Goal: Task Accomplishment & Management: Manage account settings

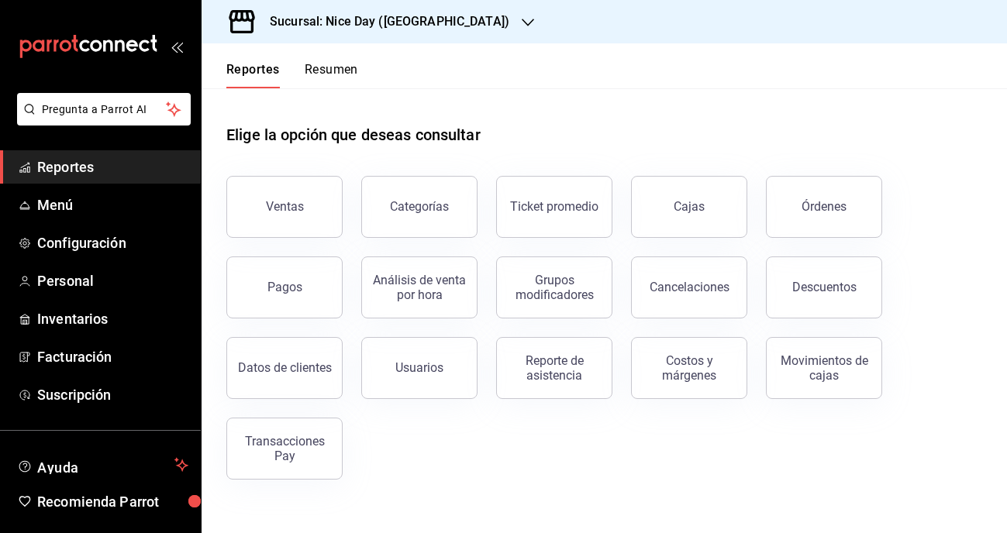
click at [388, 16] on h3 "Sucursal: Nice Day ([GEOGRAPHIC_DATA])" at bounding box center [383, 21] width 252 height 19
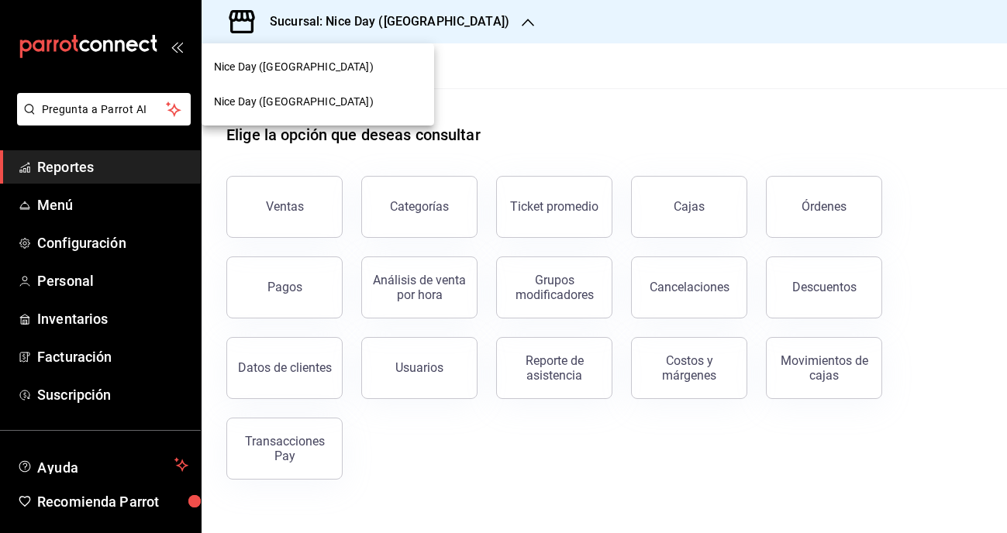
click at [280, 91] on div "Nice Day ([GEOGRAPHIC_DATA])" at bounding box center [318, 101] width 233 height 35
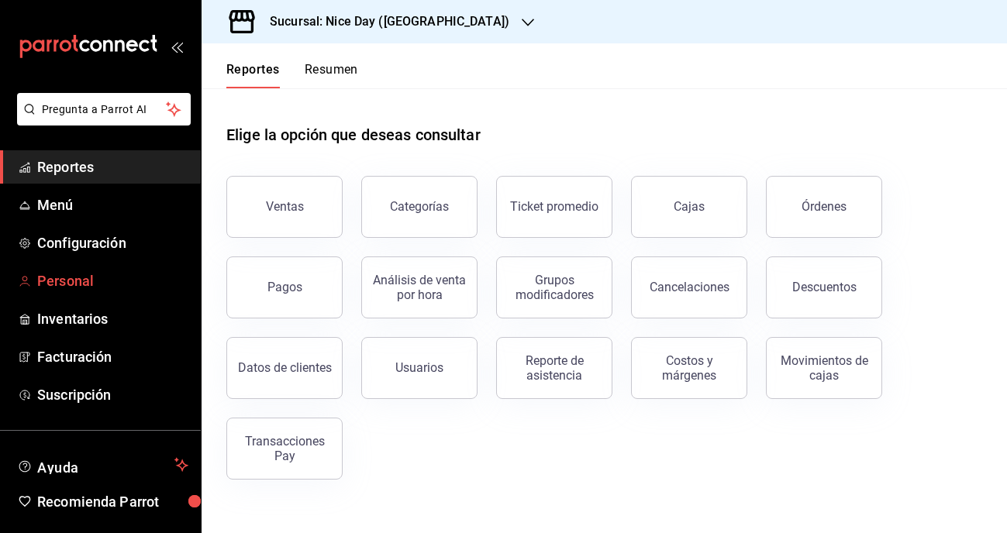
click at [88, 285] on span "Personal" at bounding box center [112, 281] width 151 height 21
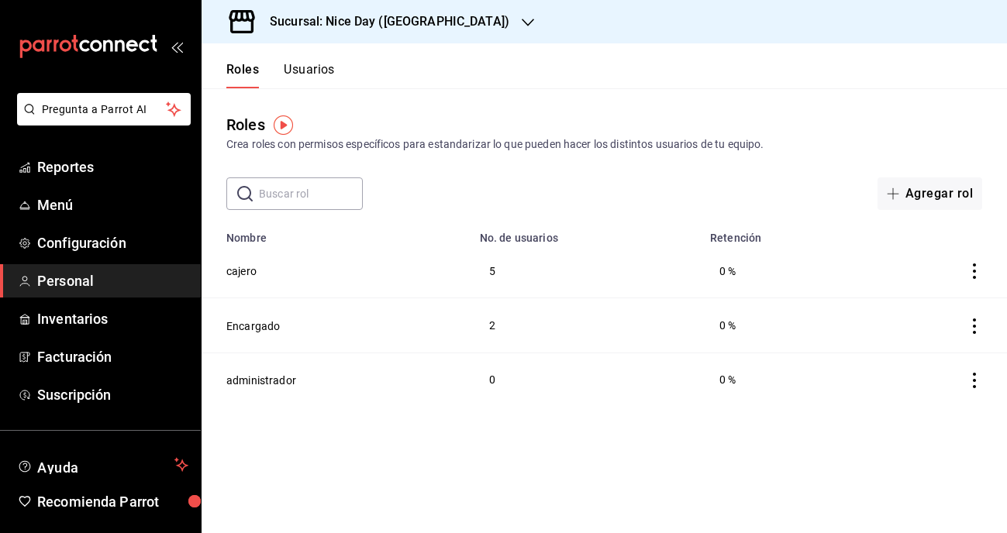
click at [616, 105] on div "Roles Crea roles con permisos específicos para estandarizar lo que pueden hacer…" at bounding box center [604, 149] width 805 height 122
click at [313, 76] on button "Usuarios" at bounding box center [309, 75] width 51 height 26
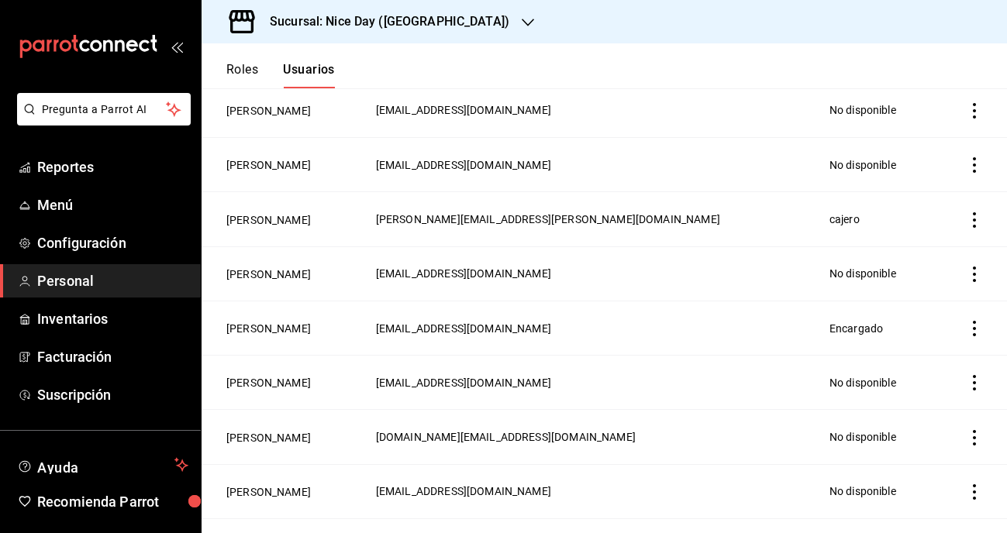
scroll to position [663, 0]
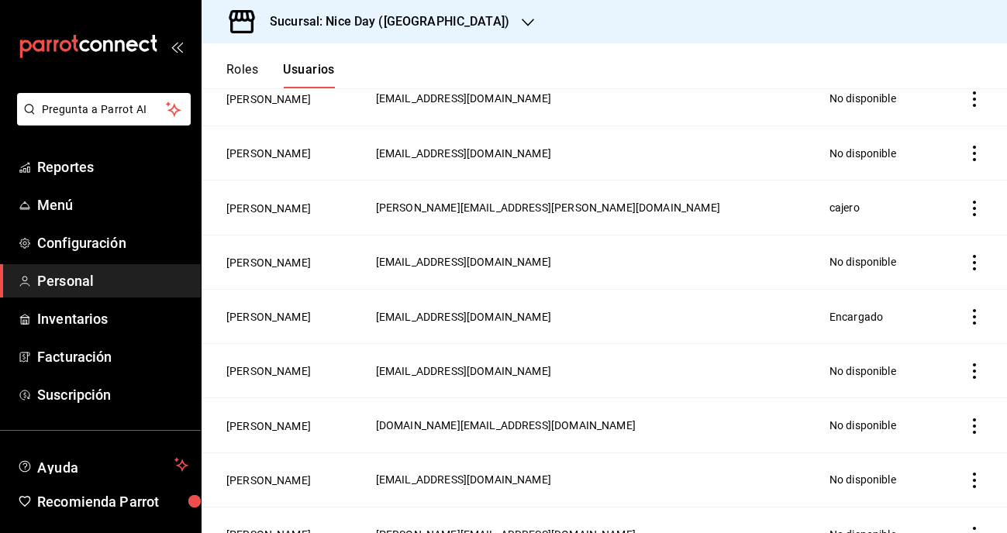
click at [974, 209] on icon "actions" at bounding box center [974, 209] width 3 height 16
click at [278, 206] on div at bounding box center [503, 266] width 1007 height 533
click at [272, 219] on td "[PERSON_NAME]" at bounding box center [284, 208] width 165 height 54
click at [272, 210] on button "[PERSON_NAME]" at bounding box center [268, 209] width 84 height 16
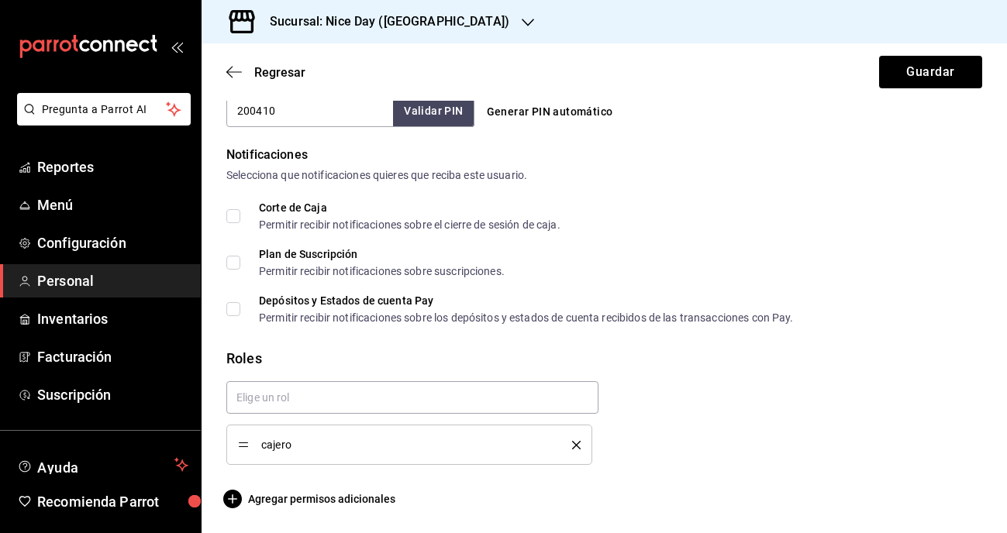
scroll to position [757, 0]
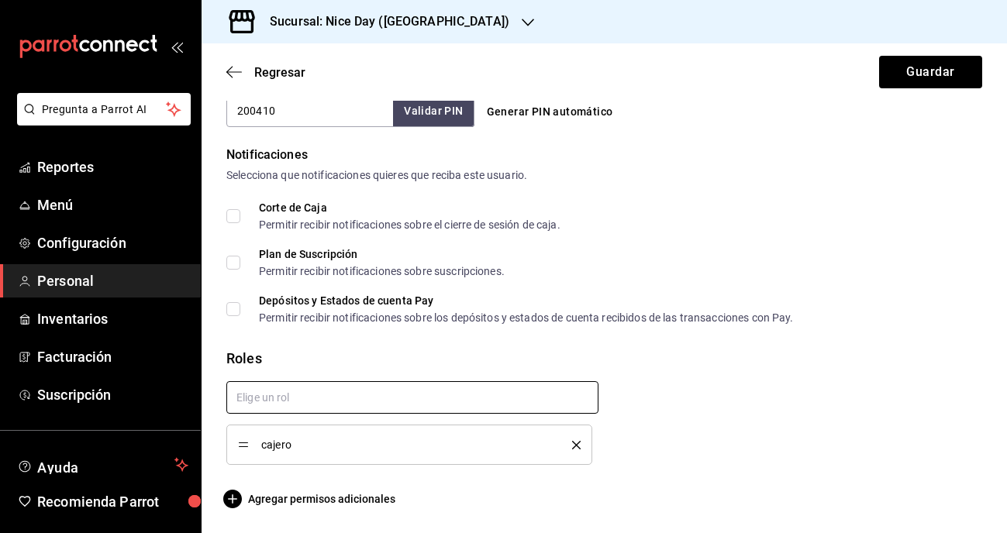
click at [326, 395] on input "text" at bounding box center [412, 397] width 372 height 33
click at [257, 438] on li "Encargado" at bounding box center [412, 433] width 372 height 26
checkbox input "true"
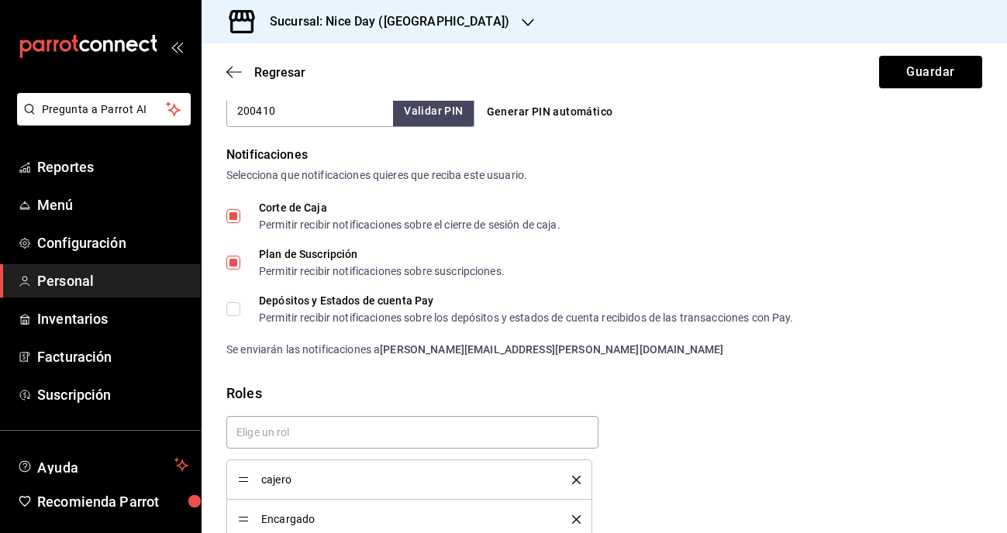
click at [579, 480] on icon "delete" at bounding box center [576, 480] width 9 height 9
click at [654, 457] on div "Encargado" at bounding box center [598, 452] width 768 height 96
click at [912, 85] on button "Guardar" at bounding box center [930, 72] width 103 height 33
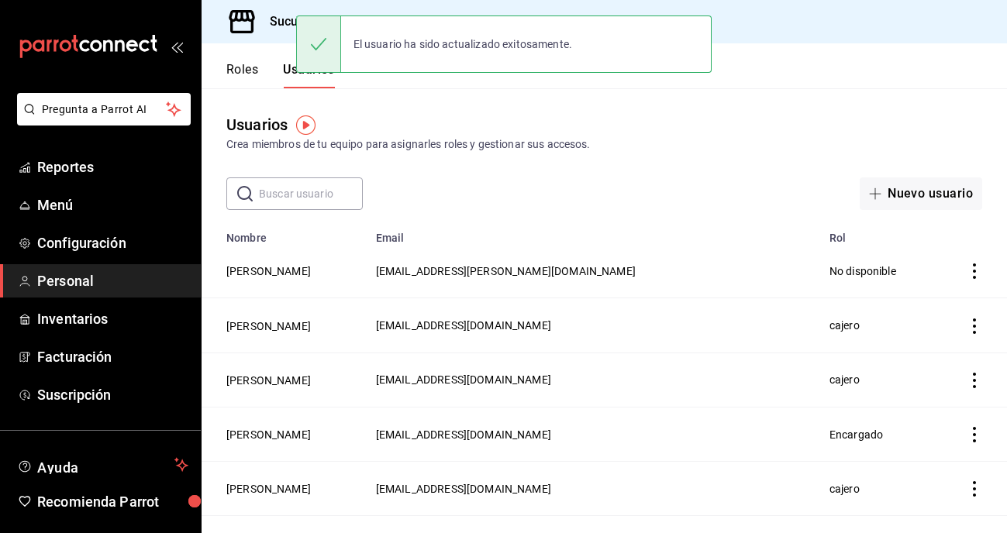
click at [824, 46] on header "Roles Usuarios" at bounding box center [604, 65] width 805 height 45
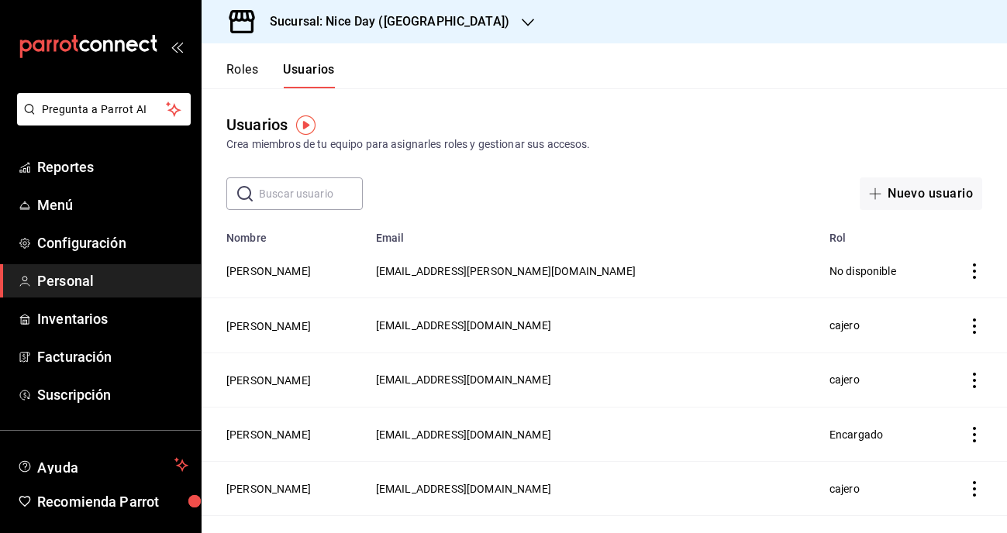
click at [247, 71] on button "Roles" at bounding box center [242, 75] width 32 height 26
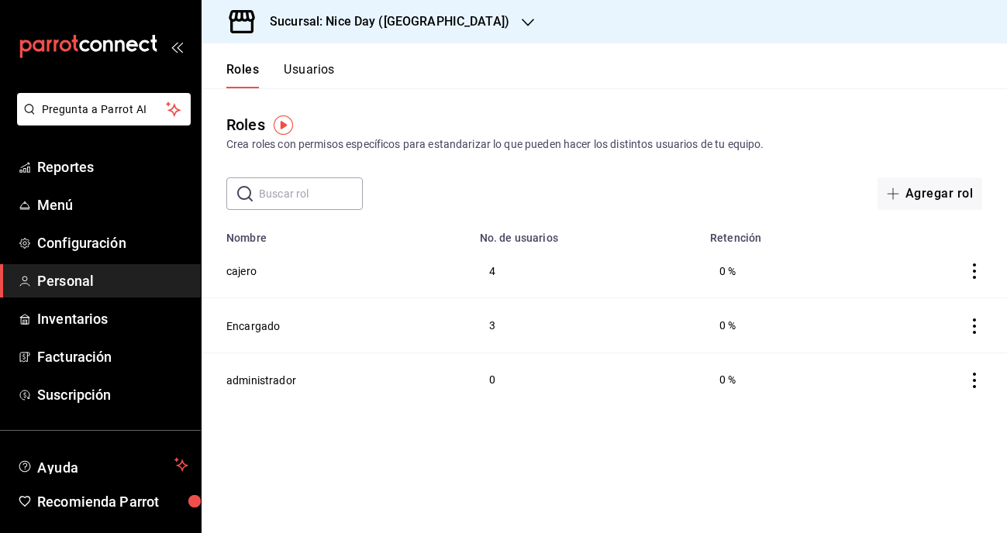
click at [466, 84] on header "Roles Usuarios" at bounding box center [604, 65] width 805 height 45
click at [249, 326] on button "Encargado" at bounding box center [252, 327] width 53 height 16
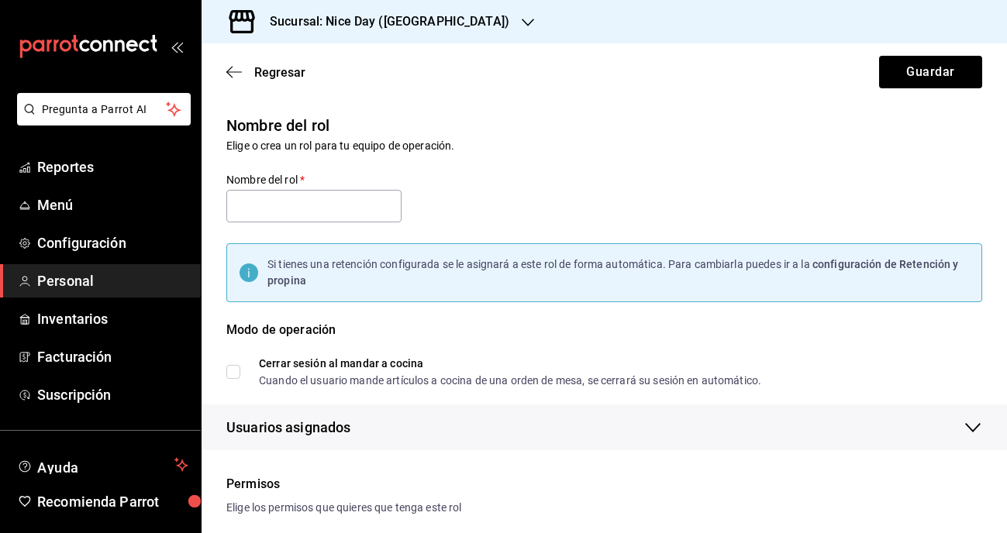
type input "Encargado"
checkbox input "true"
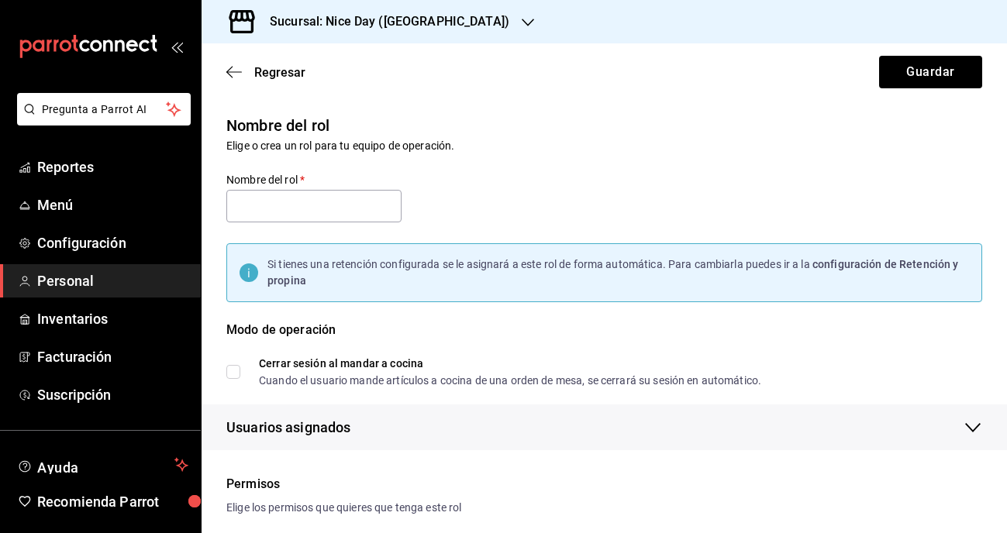
checkbox input "true"
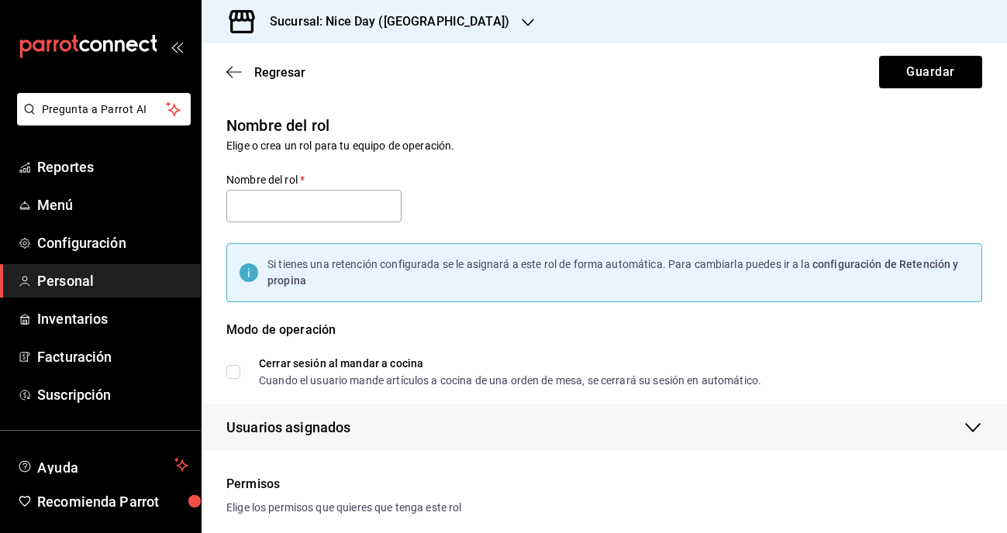
checkbox input "true"
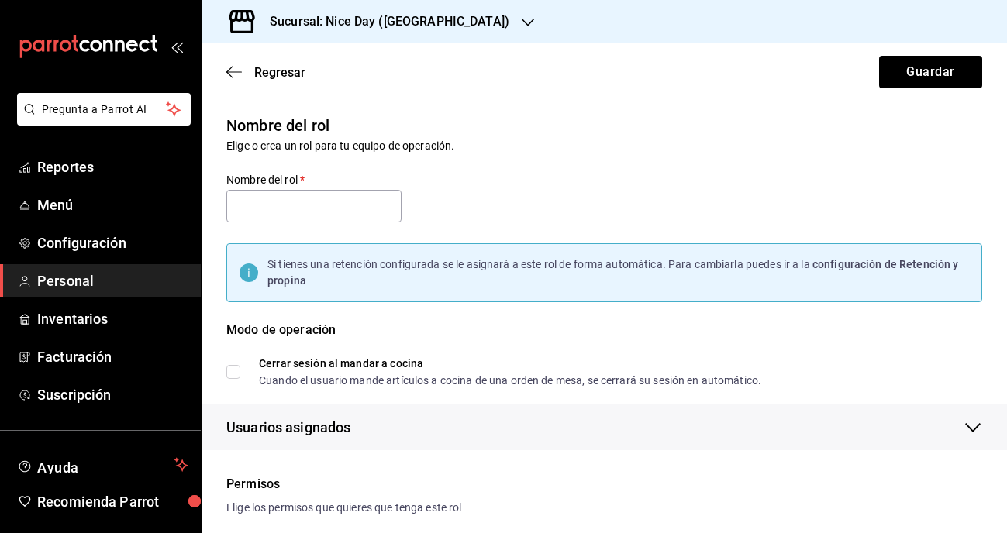
checkbox input "true"
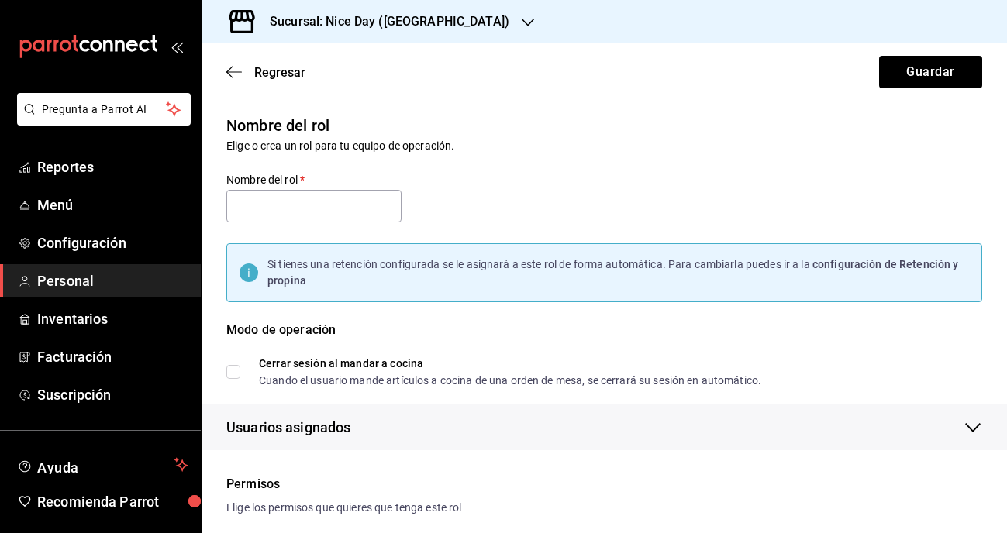
checkbox input "true"
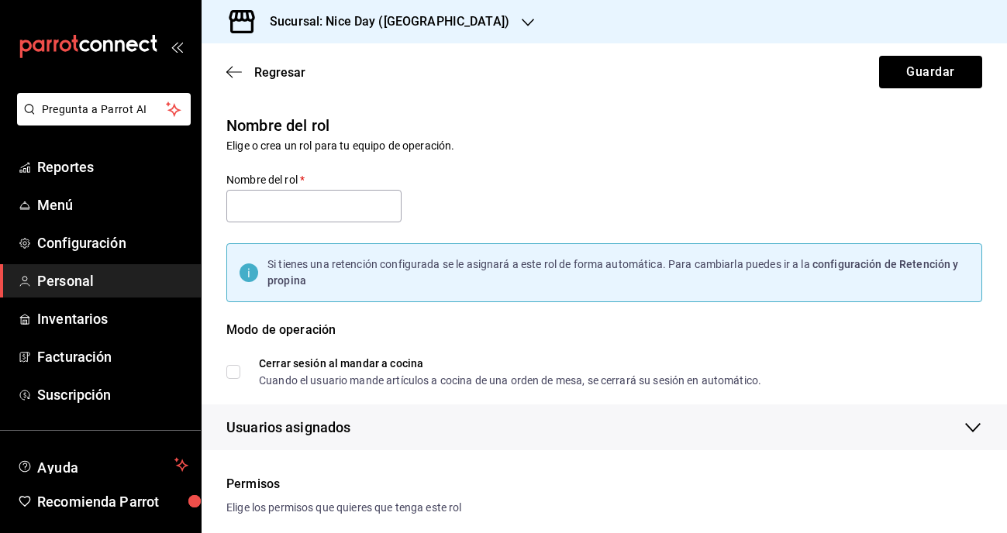
checkbox input "true"
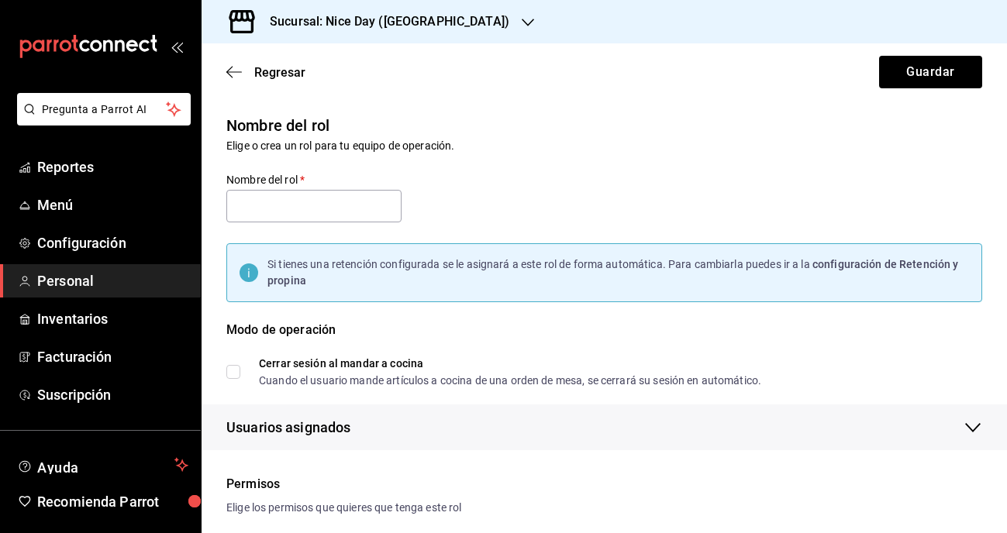
checkbox input "true"
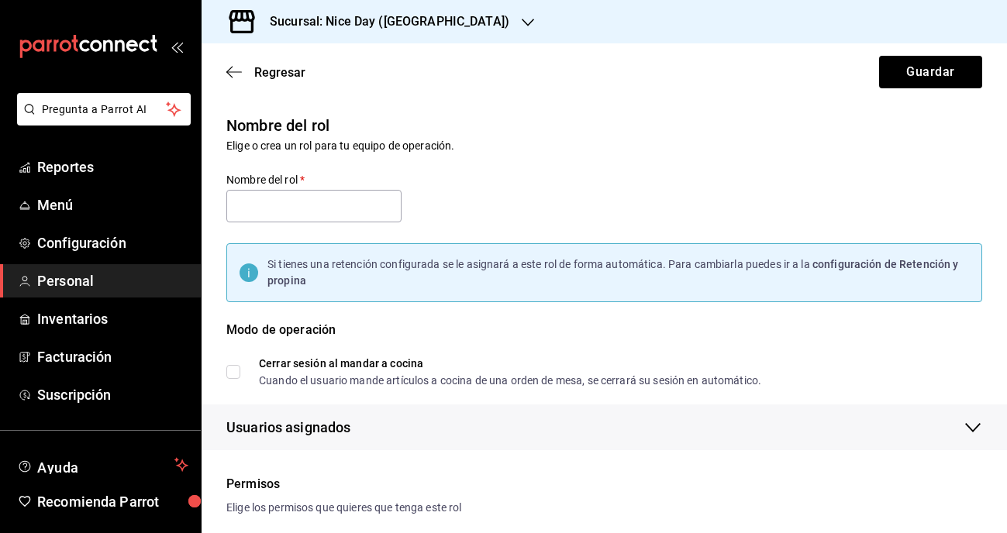
checkbox input "true"
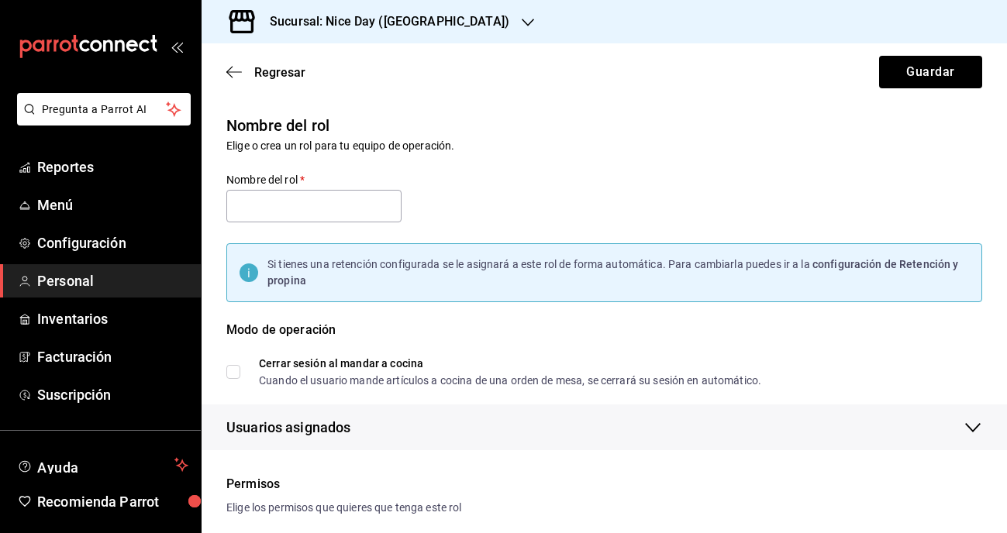
checkbox input "true"
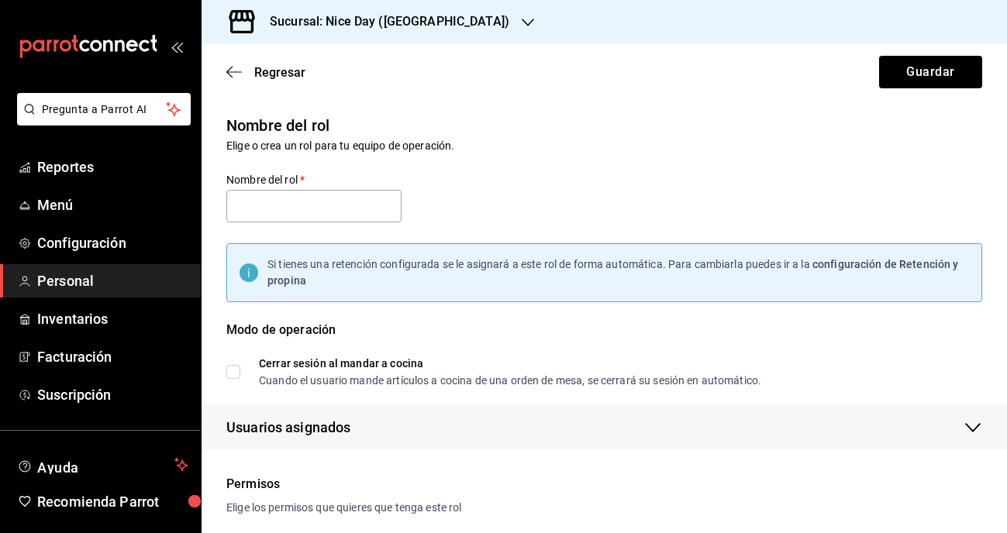
checkbox input "true"
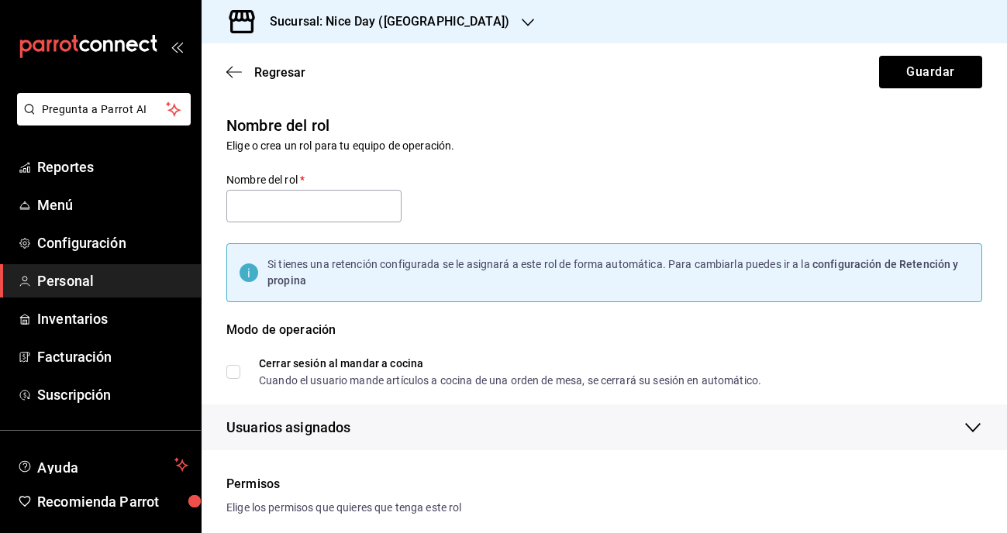
checkbox input "true"
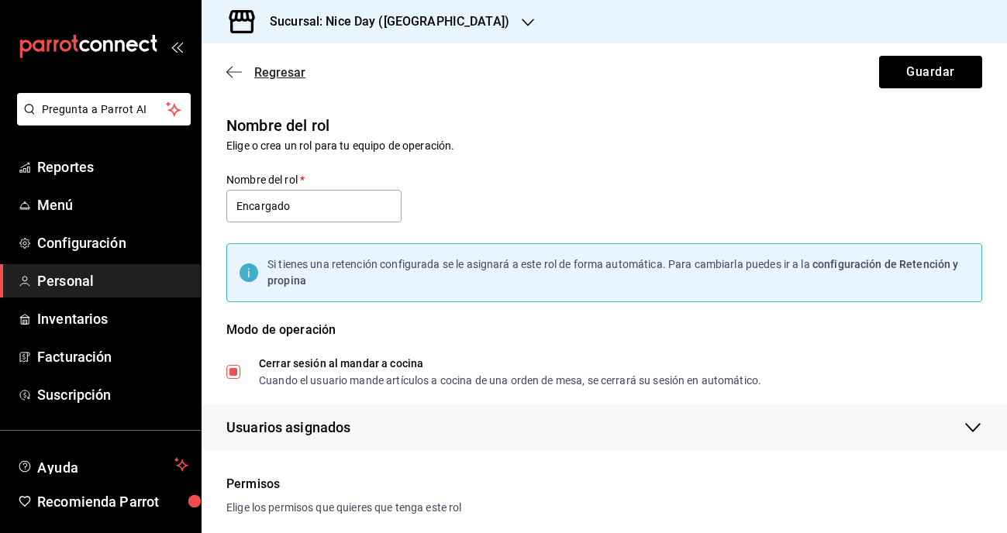
click at [234, 67] on icon "button" at bounding box center [234, 72] width 16 height 14
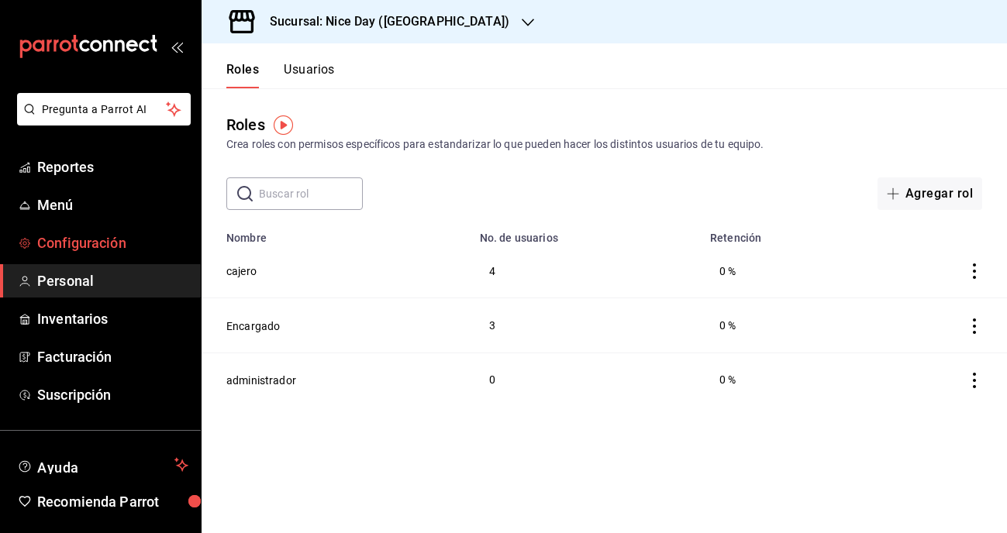
click at [107, 244] on span "Configuración" at bounding box center [112, 243] width 151 height 21
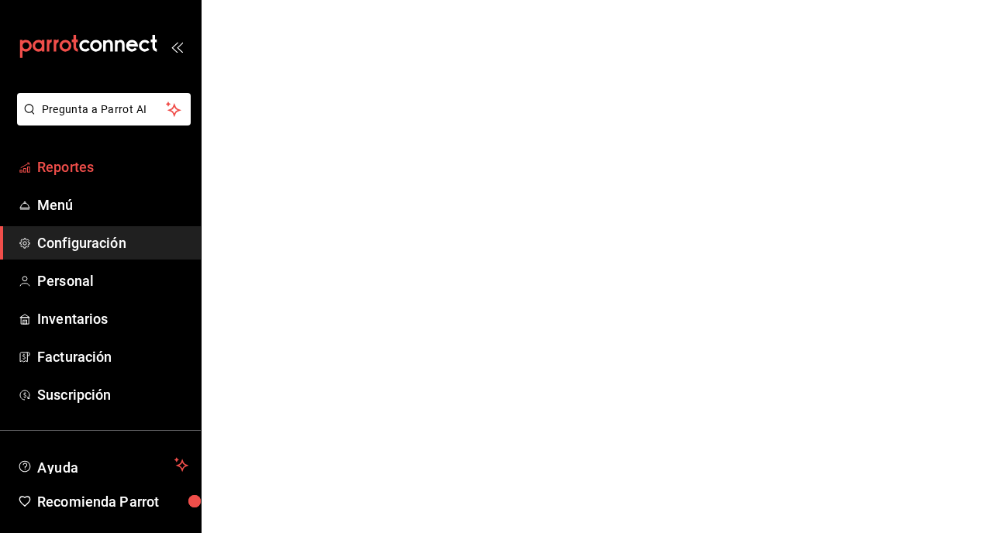
click at [72, 171] on span "Reportes" at bounding box center [112, 167] width 151 height 21
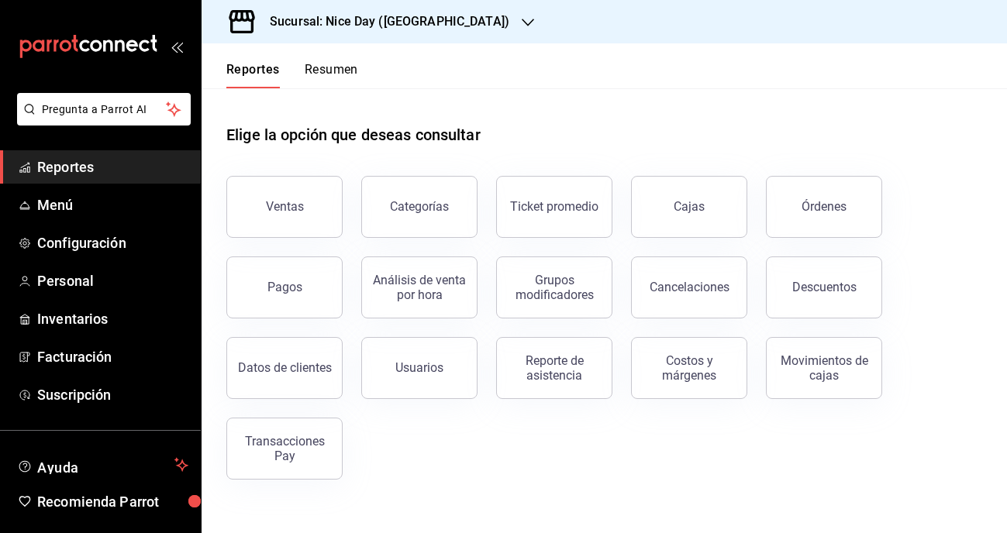
click at [444, 468] on div "Ventas Categorías Ticket promedio Cajas Órdenes Pagos Análisis de venta por hor…" at bounding box center [595, 318] width 774 height 322
click at [449, 436] on div "Ventas Categorías Ticket promedio Cajas Órdenes Pagos Análisis de venta por hor…" at bounding box center [595, 318] width 774 height 322
click at [468, 462] on div "Ventas Categorías Ticket promedio Cajas Órdenes Pagos Análisis de venta por hor…" at bounding box center [595, 318] width 774 height 322
click at [662, 457] on div "Ventas Categorías Ticket promedio Cajas Órdenes Pagos Análisis de venta por hor…" at bounding box center [595, 318] width 774 height 322
click at [799, 127] on div "Elige la opción que deseas consultar" at bounding box center [604, 122] width 756 height 69
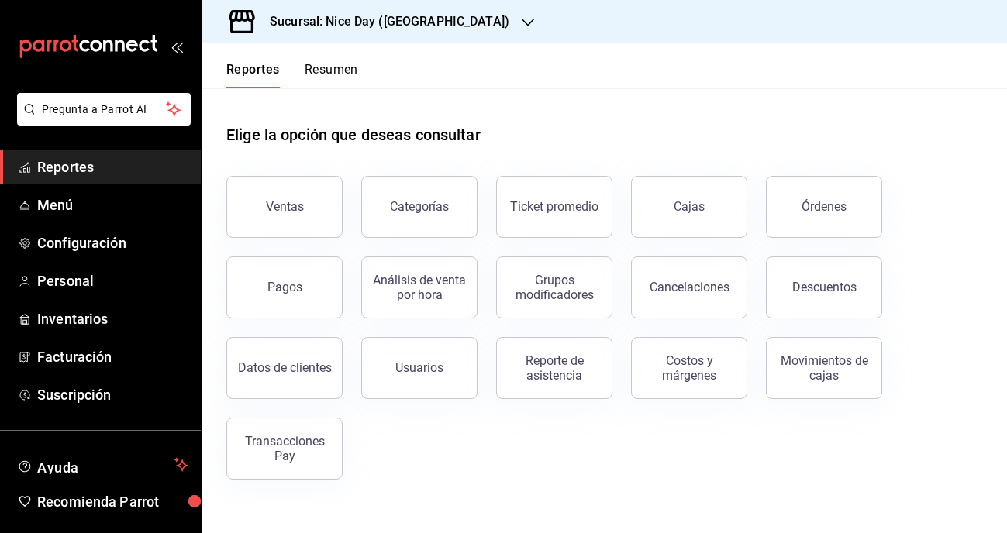
click at [319, 71] on button "Resumen" at bounding box center [331, 75] width 53 height 26
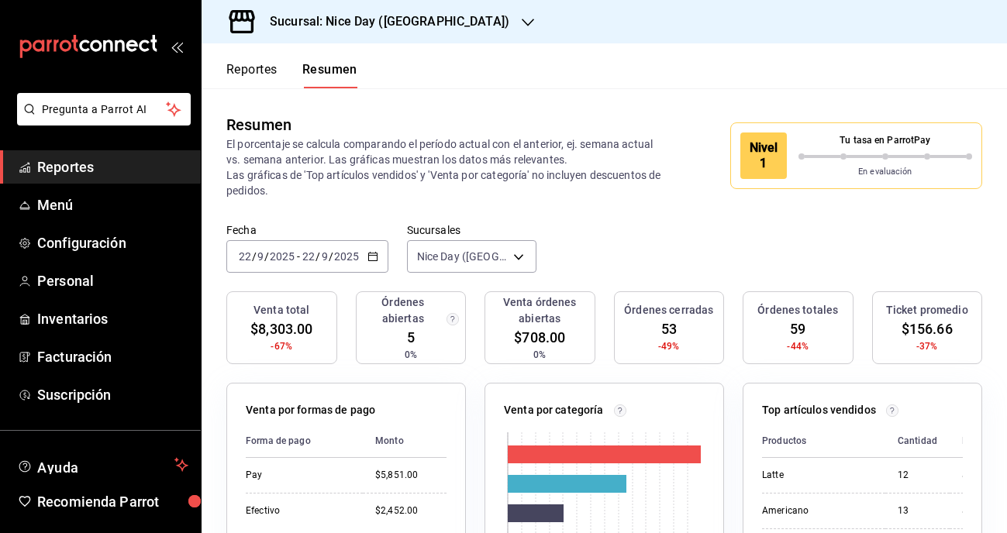
click at [421, 22] on h3 "Sucursal: Nice Day ([GEOGRAPHIC_DATA])" at bounding box center [383, 21] width 252 height 19
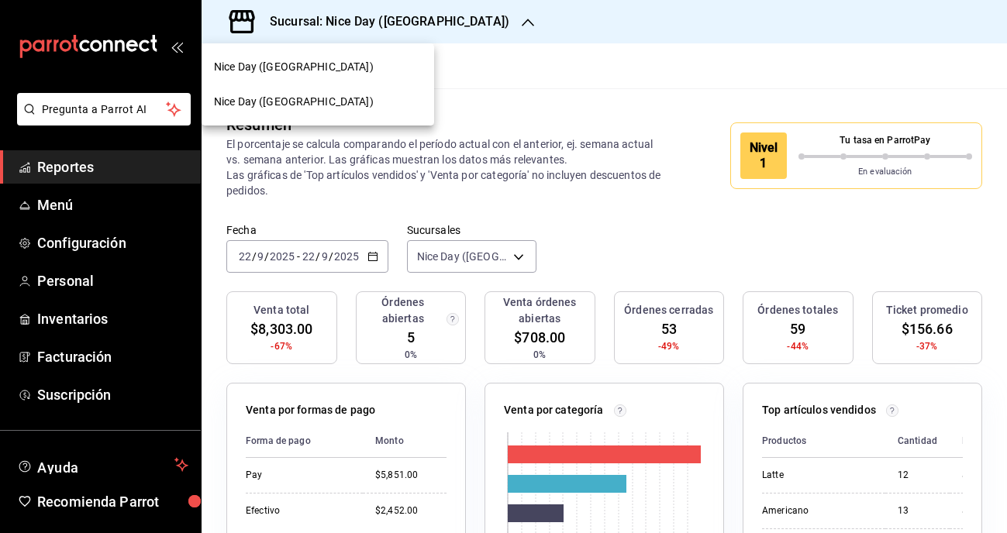
click at [301, 71] on span "Nice Day ([GEOGRAPHIC_DATA])" at bounding box center [294, 67] width 160 height 16
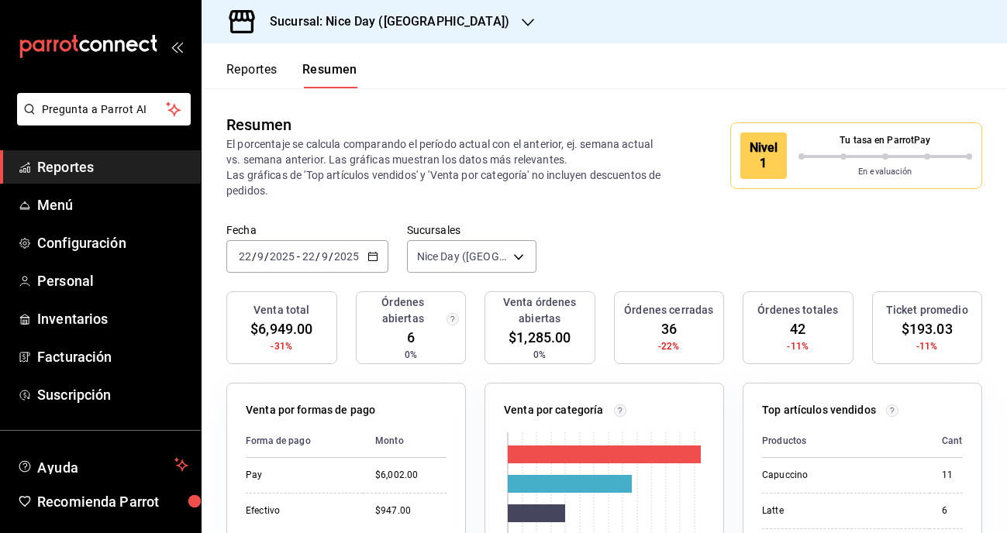
click at [840, 147] on div "Tu tasa en ParrotPay" at bounding box center [885, 143] width 174 height 20
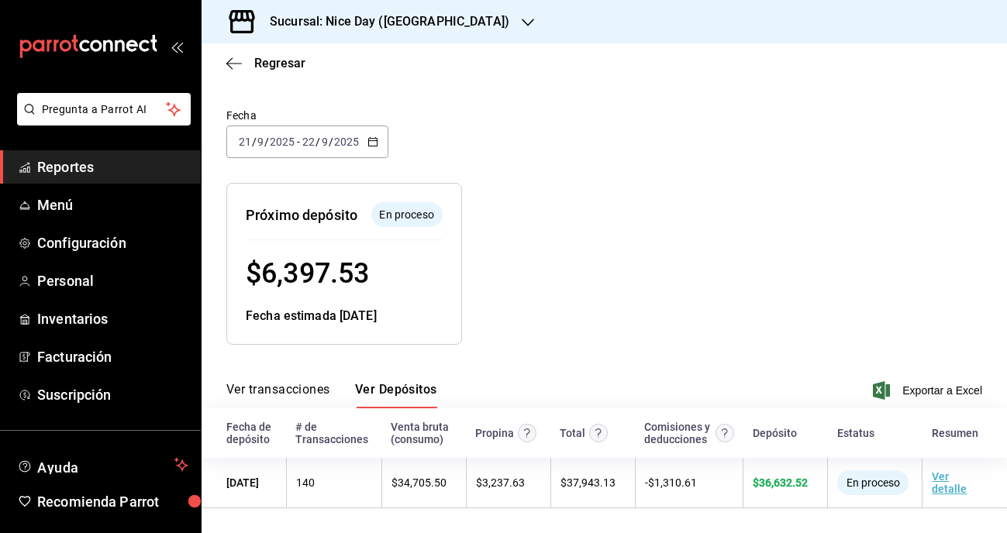
scroll to position [74, 0]
click at [605, 244] on div at bounding box center [657, 251] width 391 height 187
click at [230, 67] on icon "button" at bounding box center [229, 63] width 6 height 12
